Goal: Download file/media

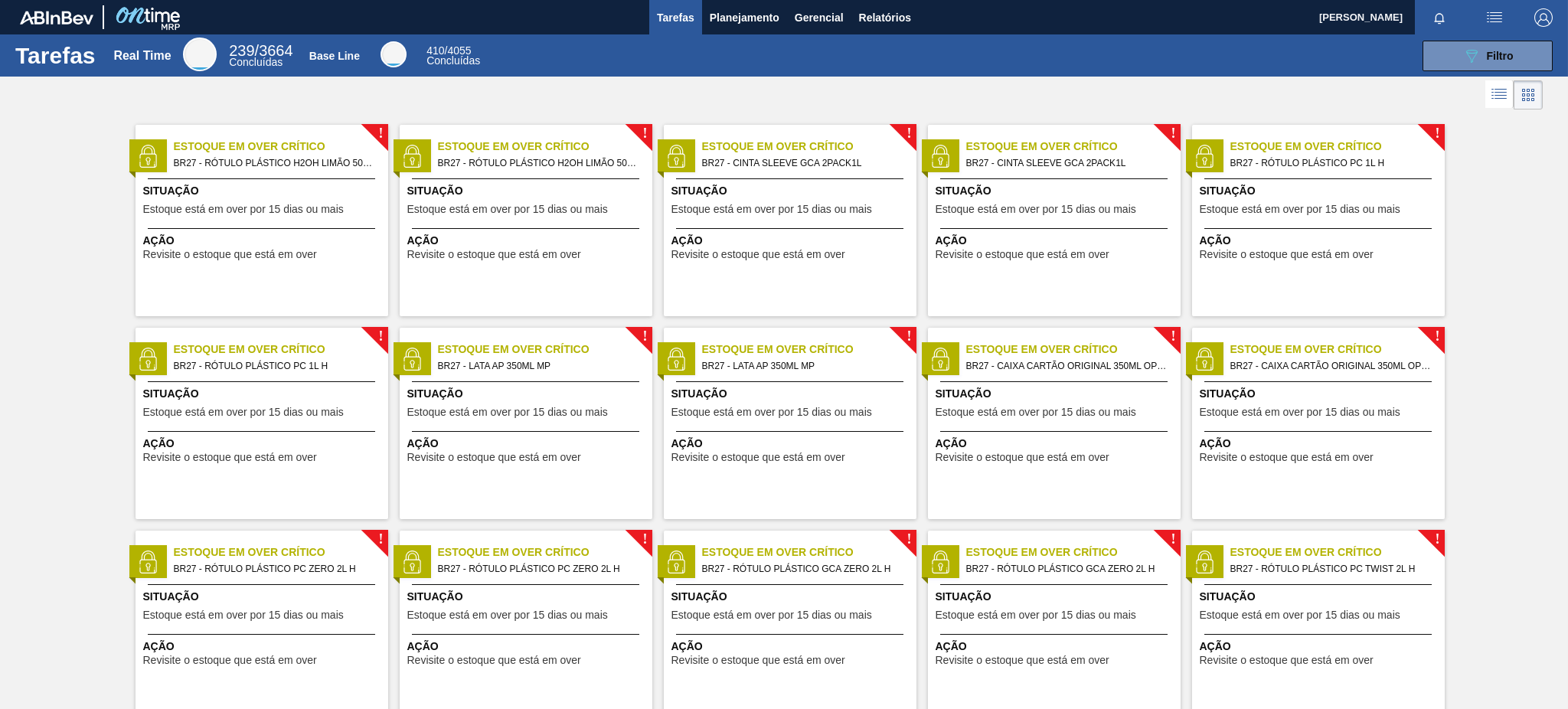
drag, startPoint x: 0, startPoint y: 0, endPoint x: 711, endPoint y: 45, distance: 712.4
click at [705, 52] on div "089F7B8B-B2A5-4AFE-B5C0-19BA573D28AC Filtro" at bounding box center [1025, 55] width 1069 height 30
click at [807, 24] on span "Gerencial" at bounding box center [819, 18] width 49 height 19
click at [756, 17] on div at bounding box center [784, 354] width 1568 height 709
click at [728, 21] on span "Planejamento" at bounding box center [744, 18] width 70 height 19
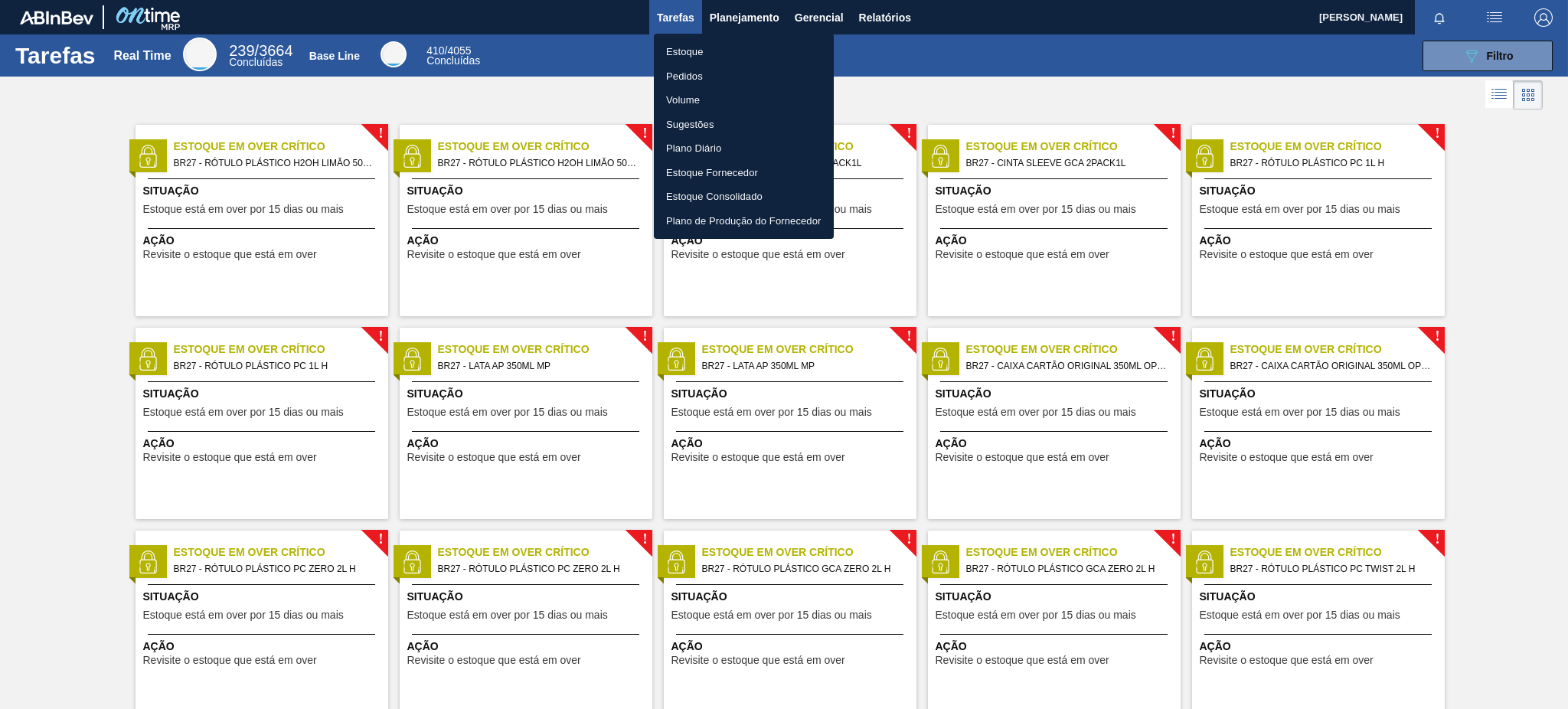
click at [874, 17] on div at bounding box center [784, 354] width 1568 height 709
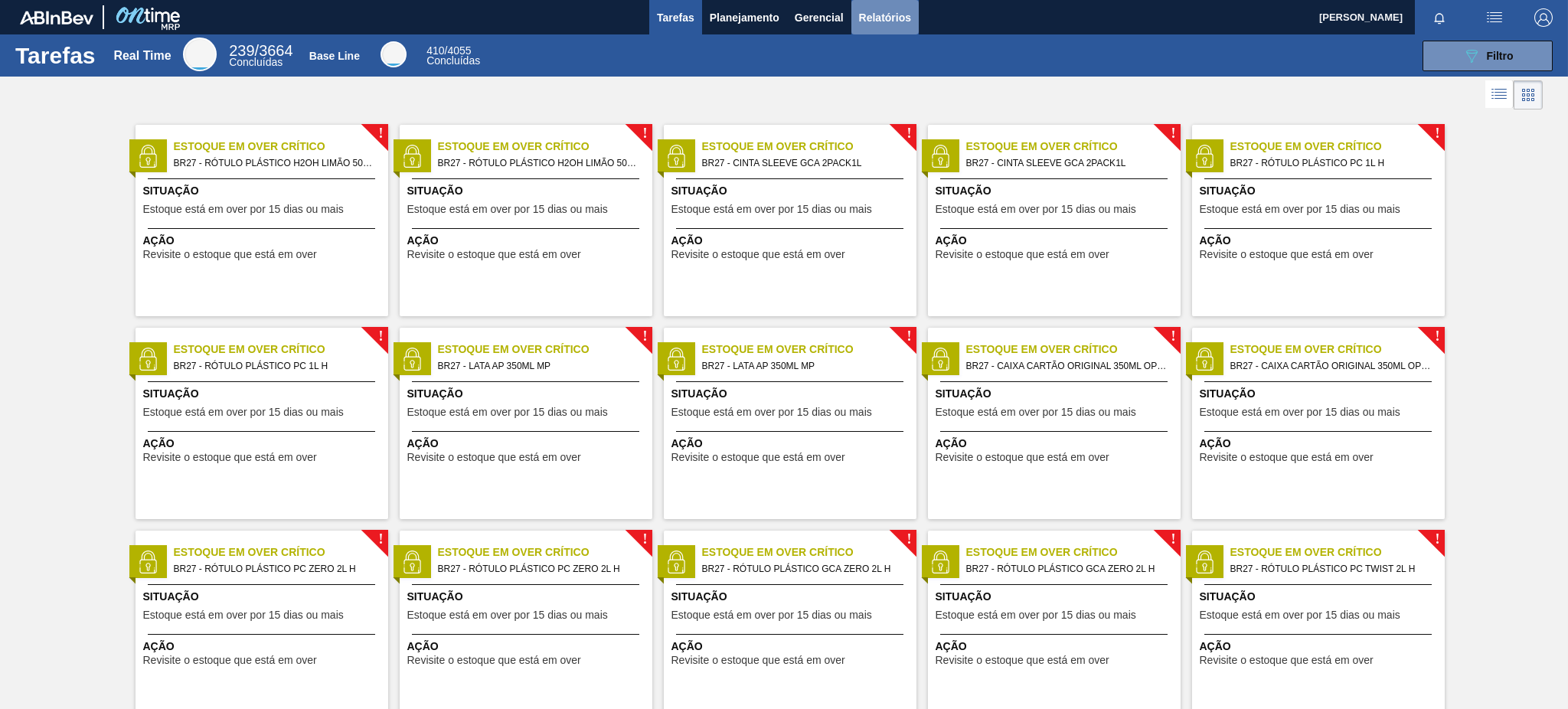
click at [892, 9] on span "Relatórios" at bounding box center [884, 18] width 52 height 19
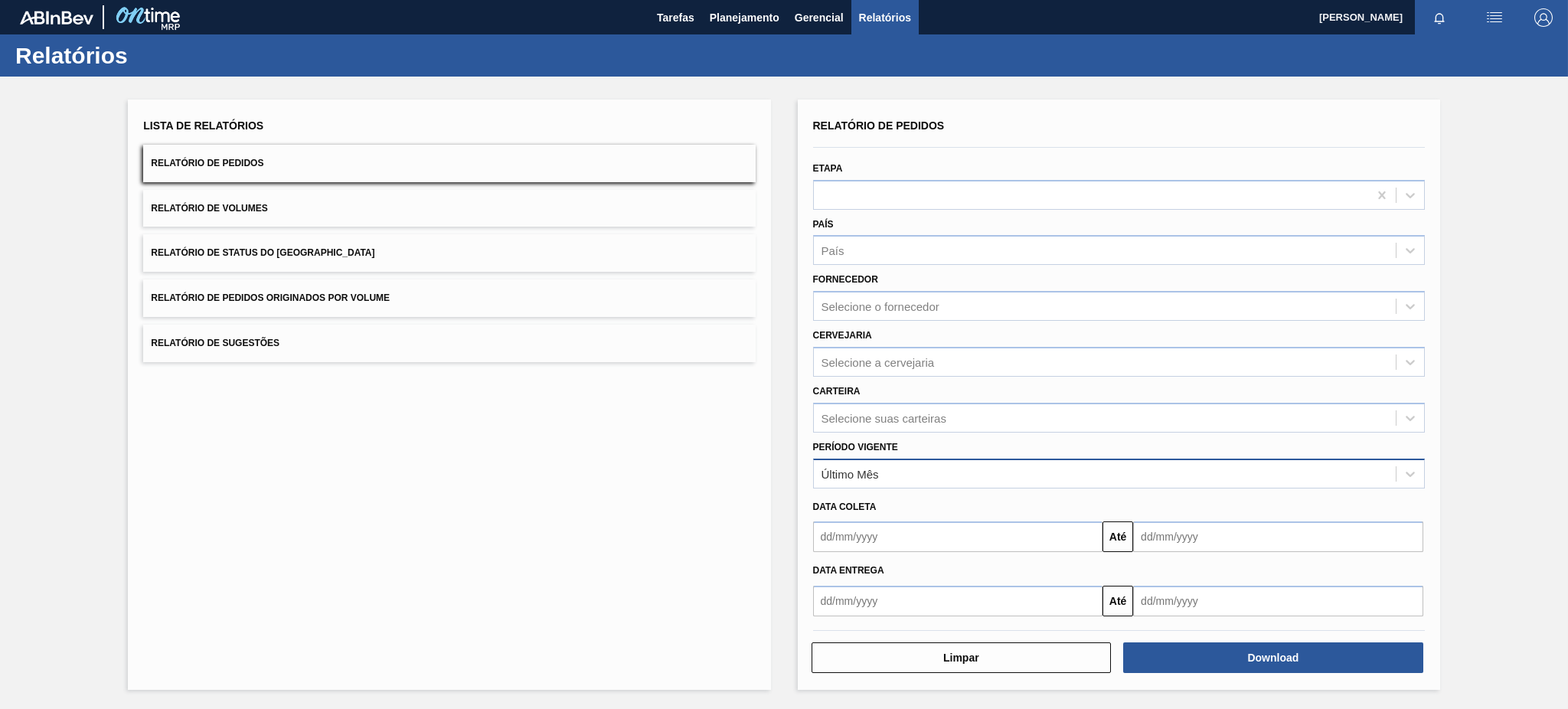
click at [920, 462] on div "Último Mês" at bounding box center [1104, 473] width 581 height 23
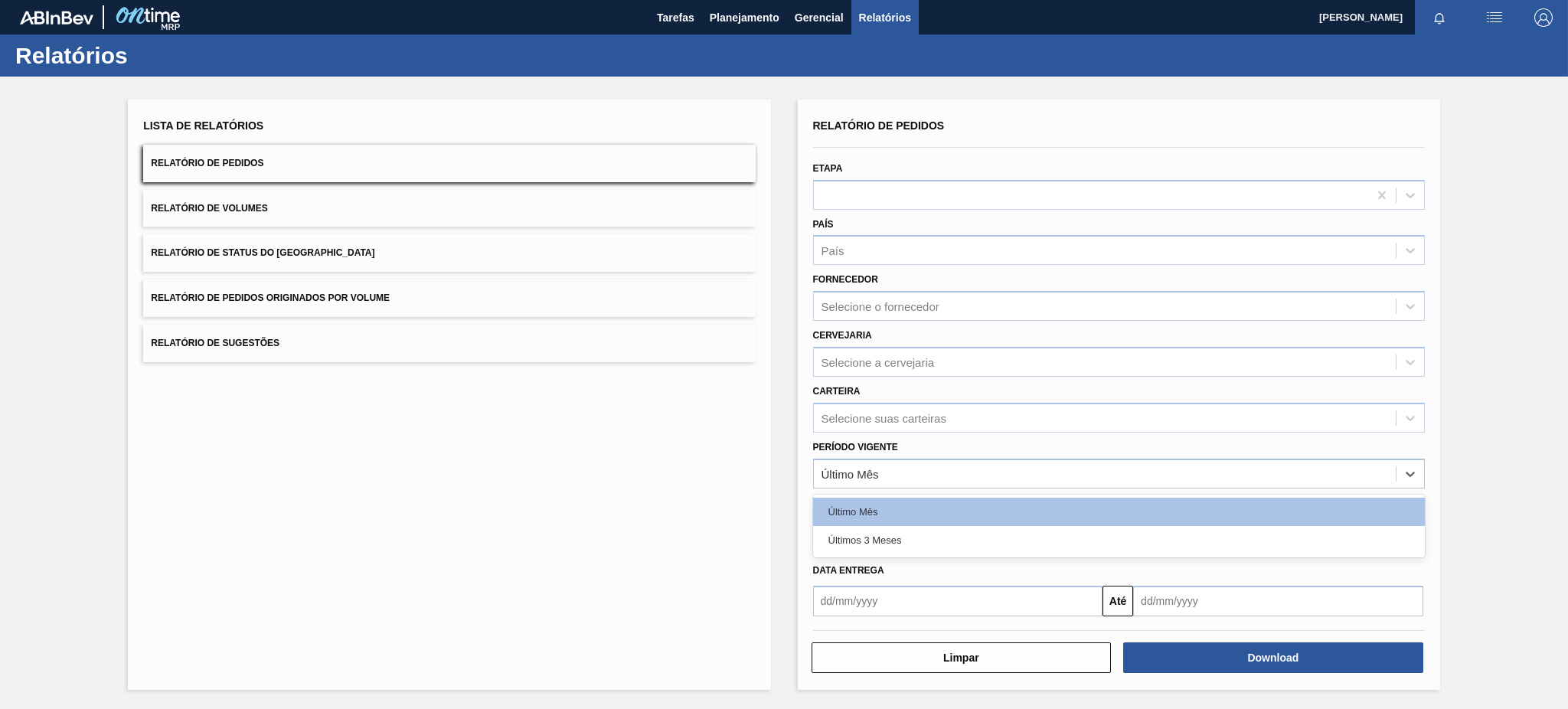
click at [809, 492] on div "Data coleta" at bounding box center [1118, 504] width 624 height 26
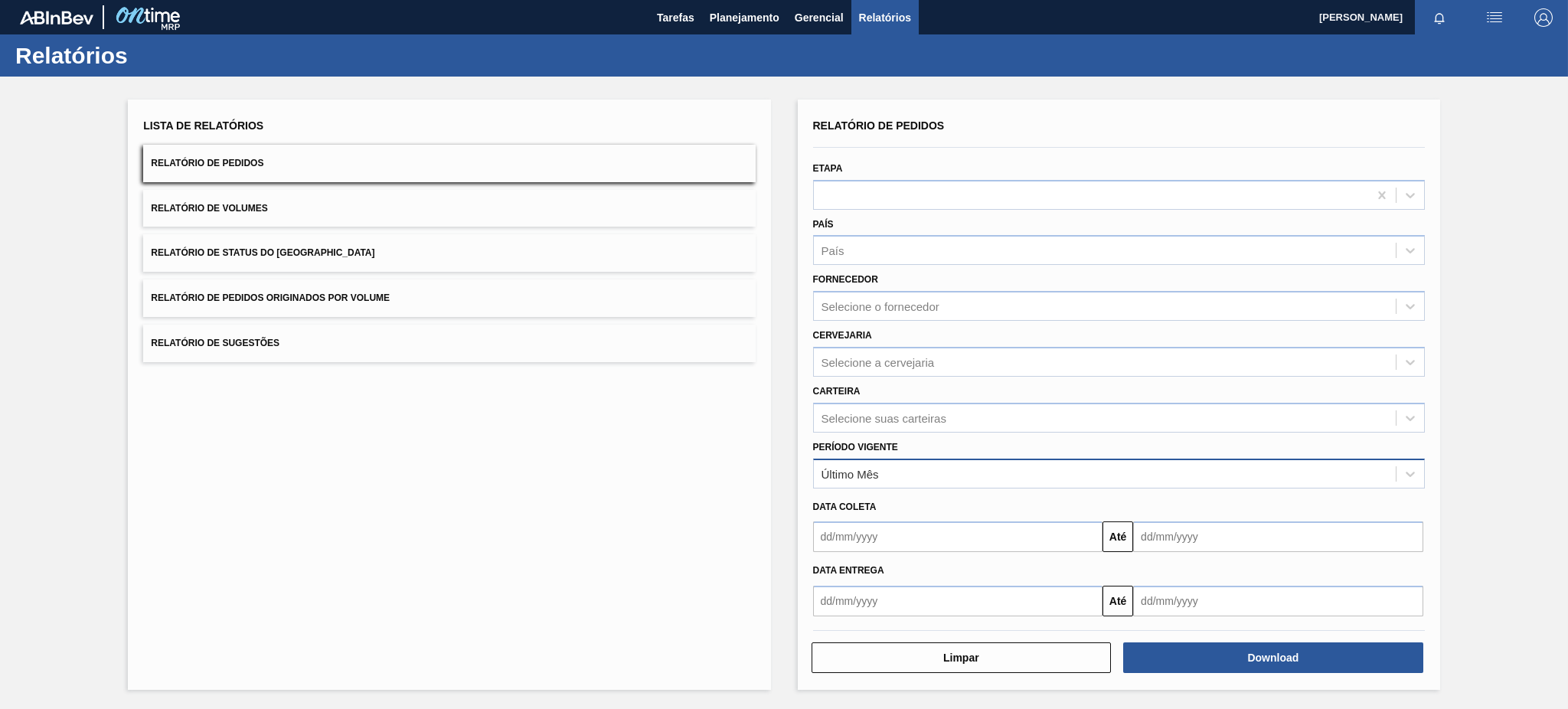
click at [871, 478] on div "Último Mês" at bounding box center [1104, 473] width 581 height 23
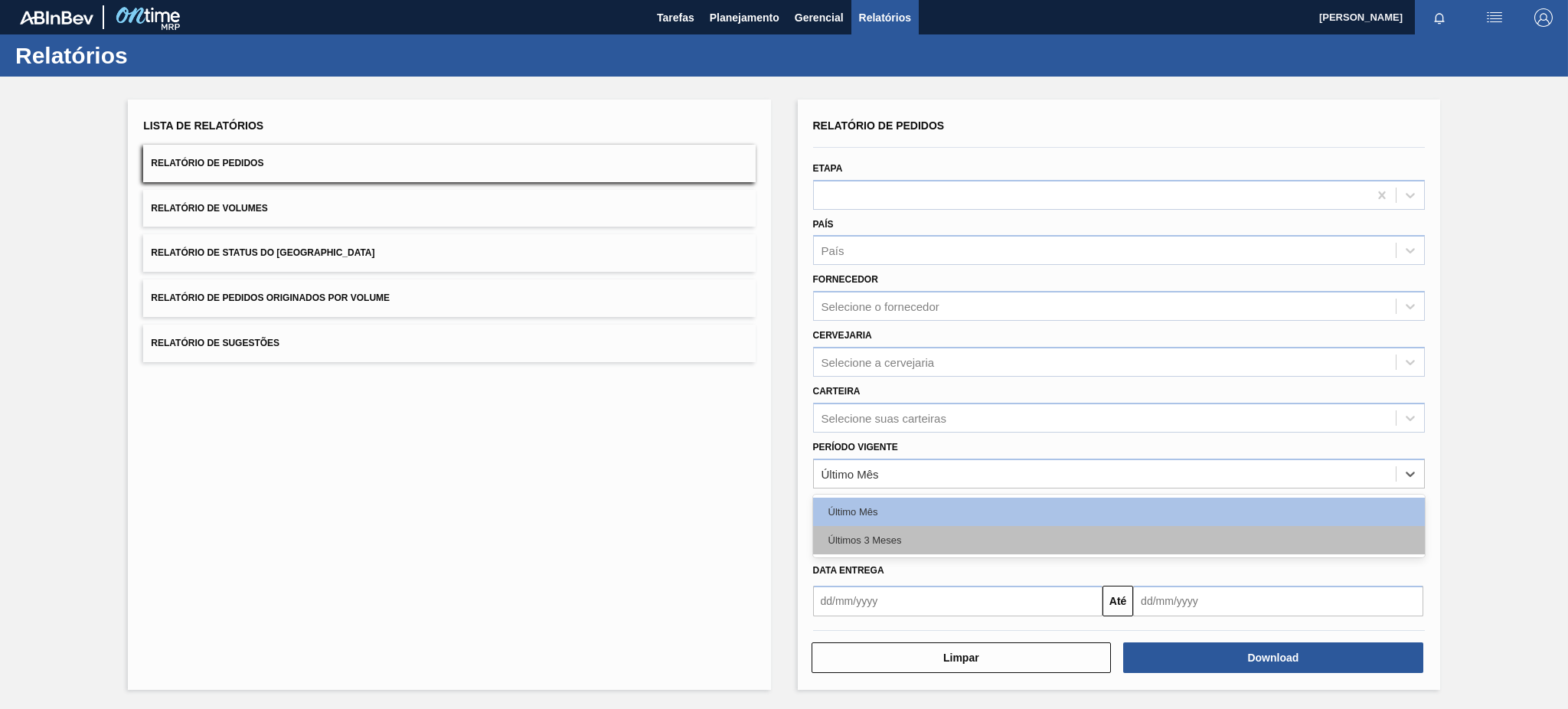
click at [870, 528] on div "Últimos 3 Meses" at bounding box center [1119, 540] width 612 height 29
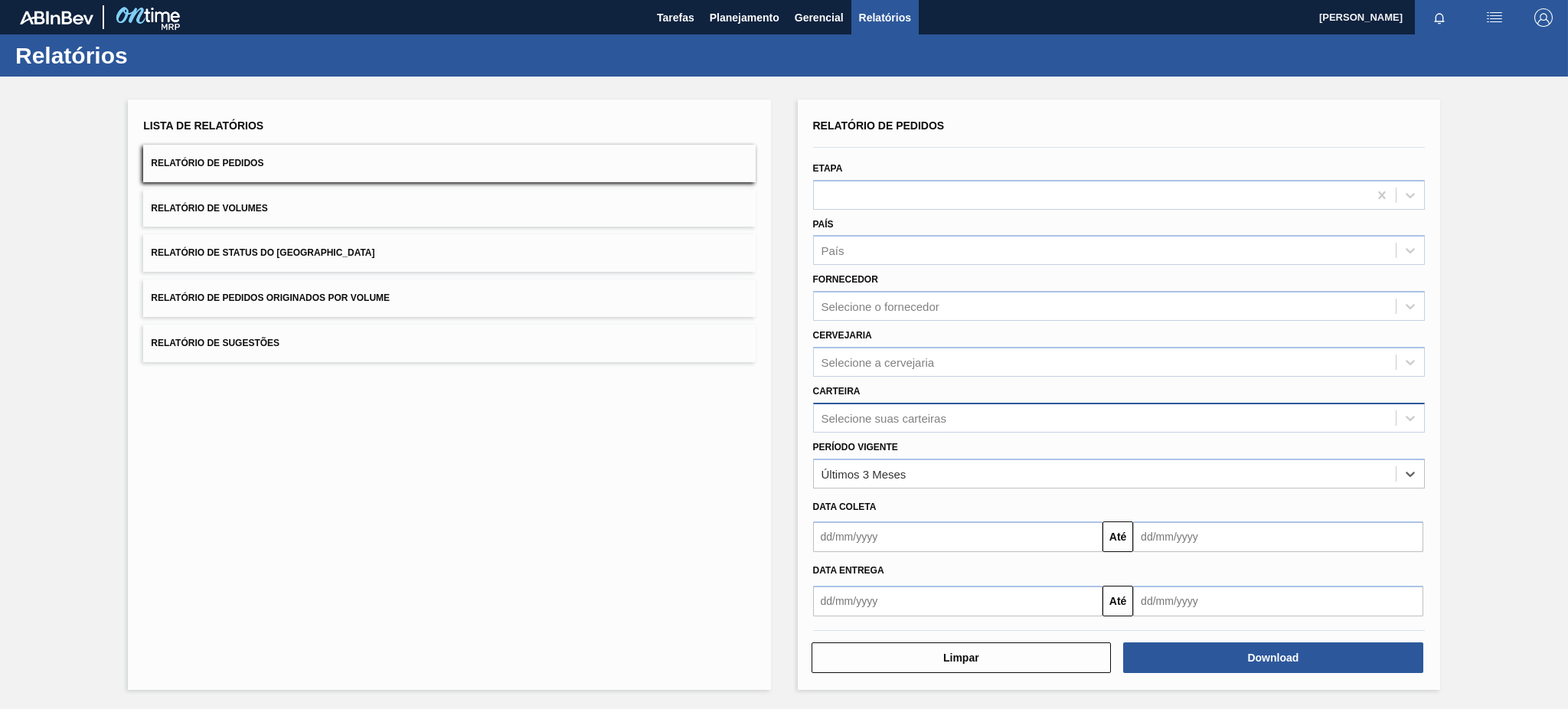
click at [845, 415] on div "Selecione suas carteiras" at bounding box center [883, 417] width 125 height 13
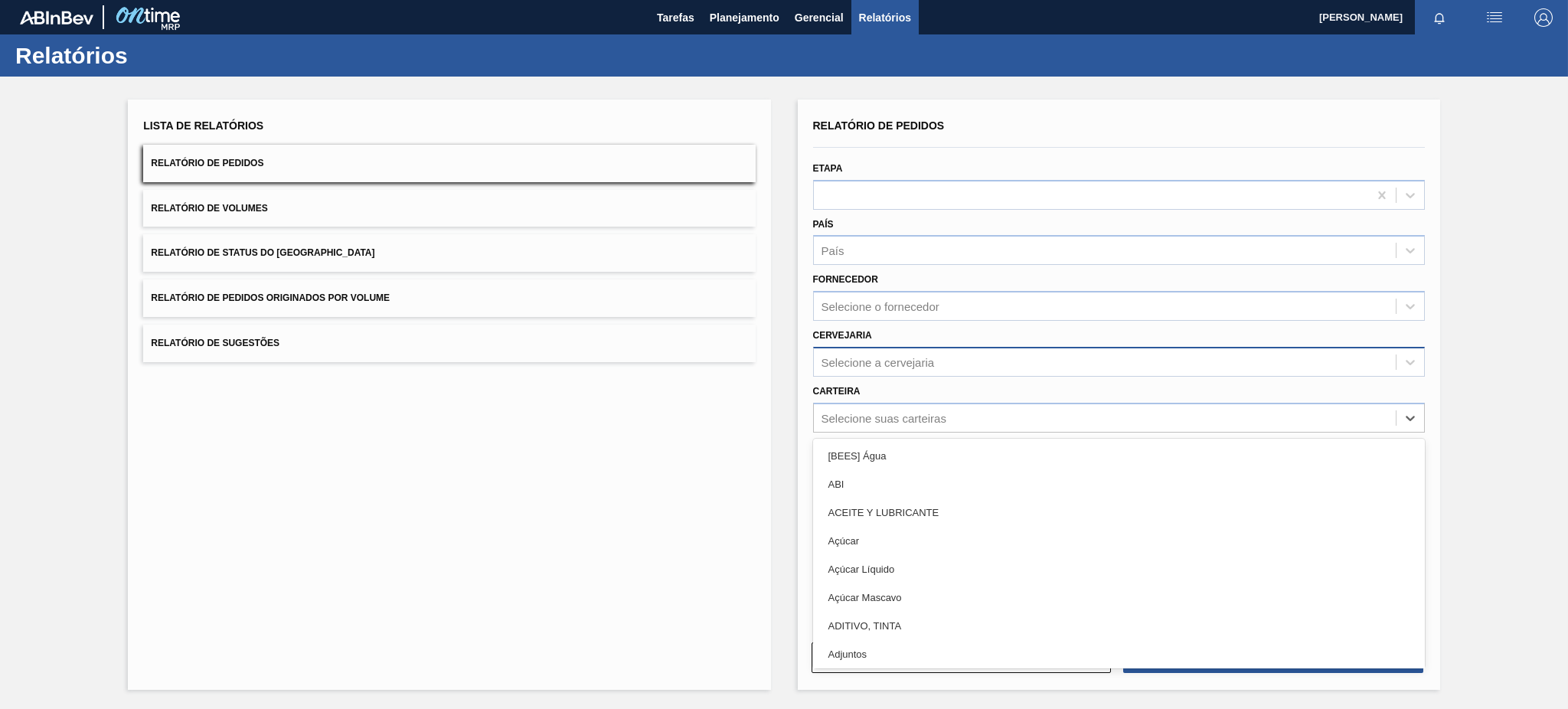
click at [853, 357] on div "Selecione a cervejaria" at bounding box center [877, 361] width 113 height 13
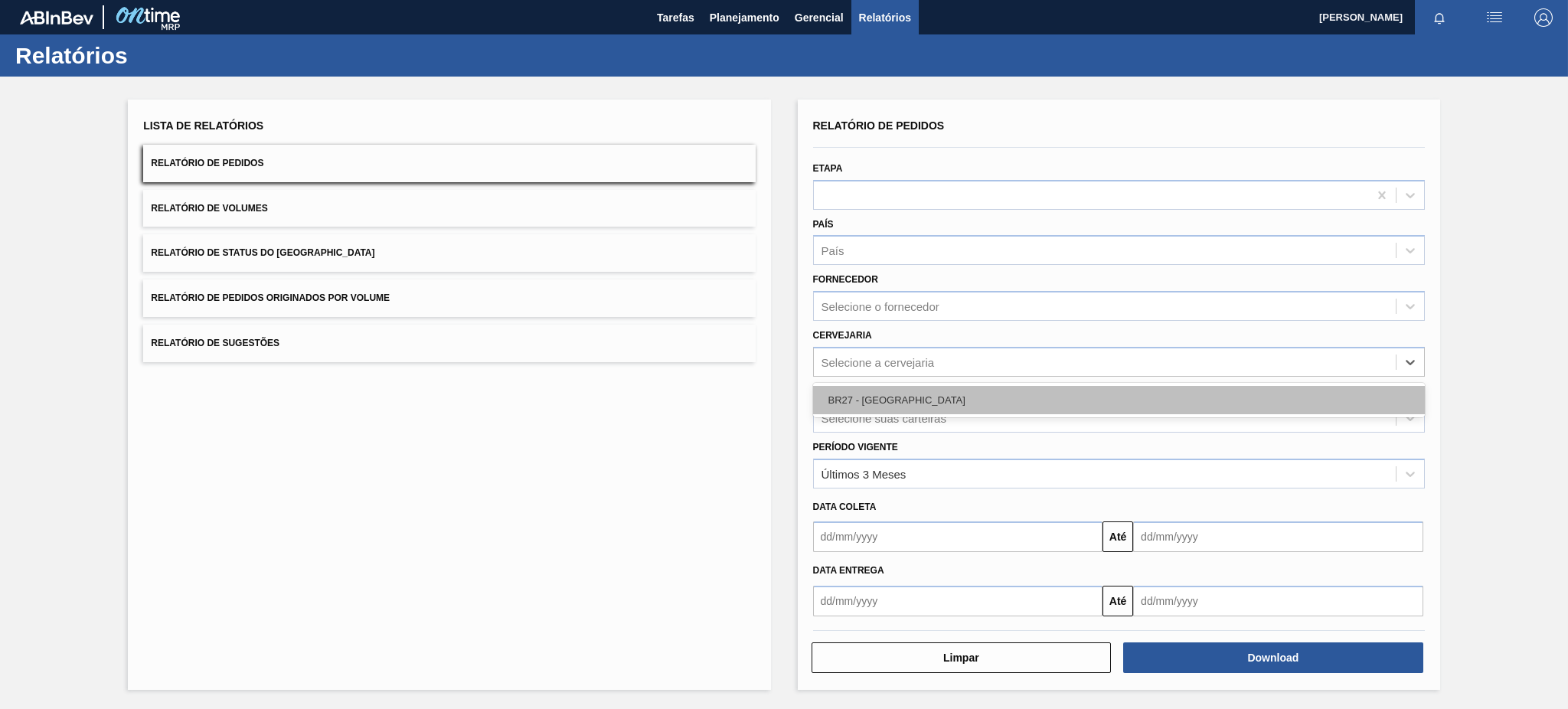
click at [864, 388] on div "BR27 - [GEOGRAPHIC_DATA]" at bounding box center [1119, 399] width 612 height 29
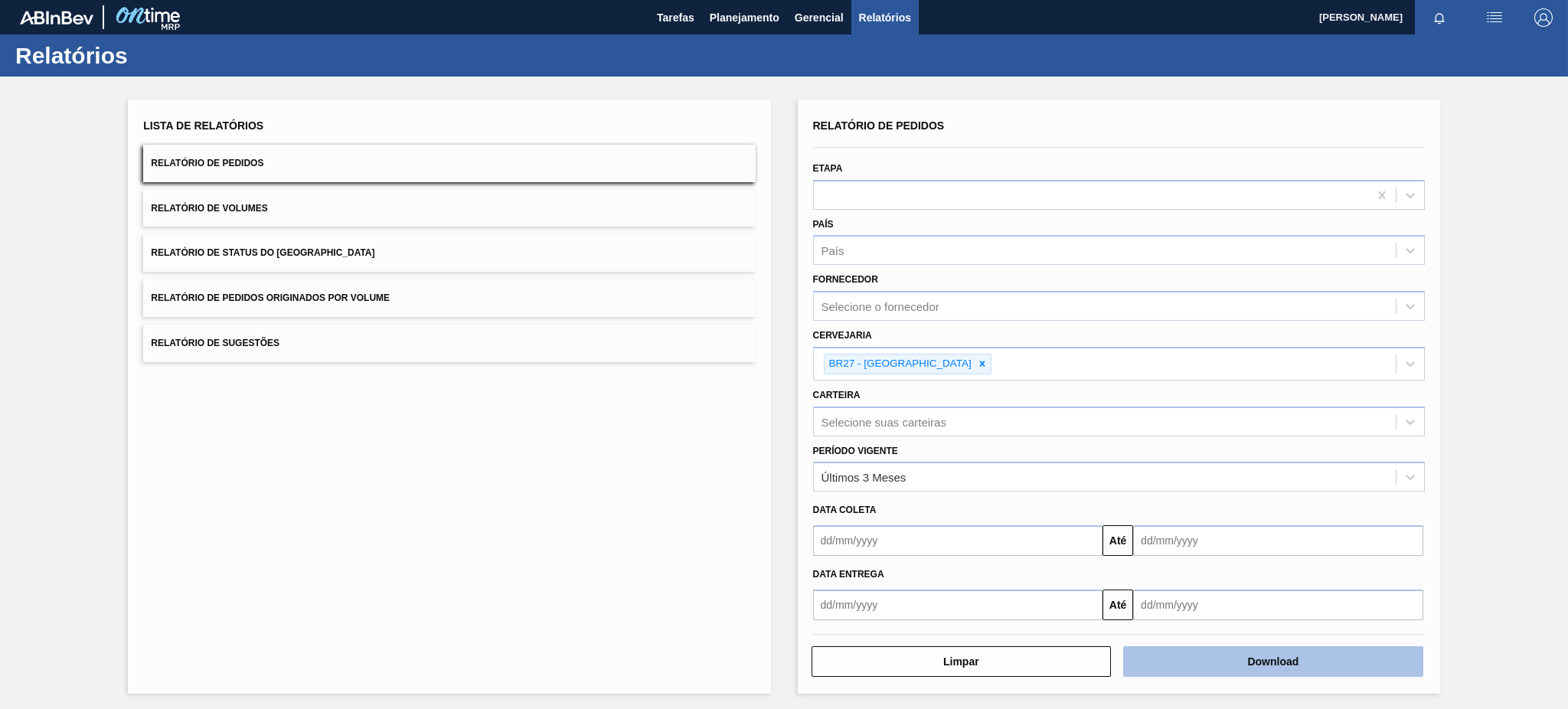
click at [1182, 655] on button "Download" at bounding box center [1273, 661] width 300 height 30
